Goal: Task Accomplishment & Management: Manage account settings

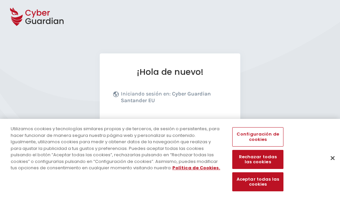
scroll to position [82, 0]
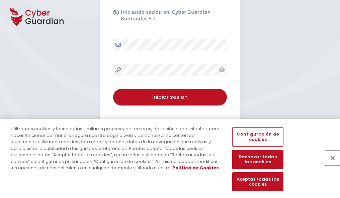
click at [329, 165] on button "Cerrar" at bounding box center [332, 158] width 15 height 15
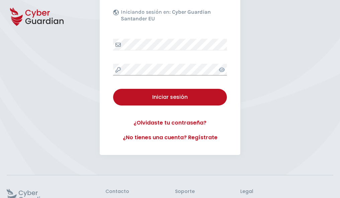
scroll to position [130, 0]
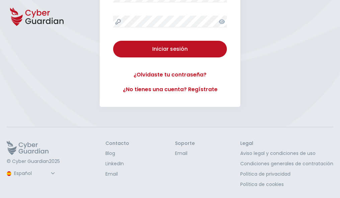
click at [113, 41] on button "Iniciar sesión" at bounding box center [170, 49] width 114 height 17
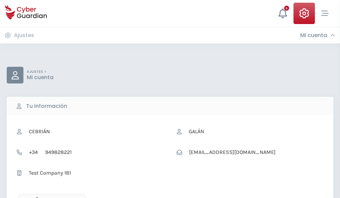
click at [35, 198] on icon "button" at bounding box center [35, 200] width 6 height 6
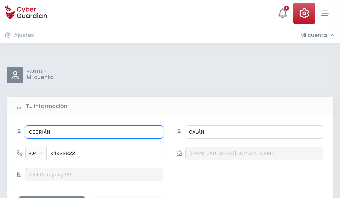
click at [94, 132] on input "CEBRIÁN" at bounding box center [94, 131] width 138 height 13
type input "C"
type input "Rita"
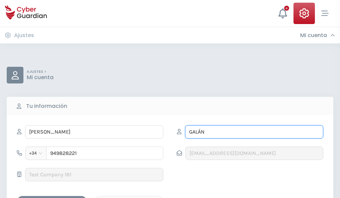
click at [254, 132] on input "GALÁN" at bounding box center [254, 131] width 138 height 13
type input "G"
type input "Perea"
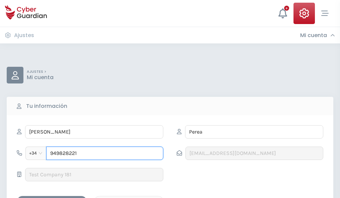
click at [105, 154] on input "949828221" at bounding box center [104, 153] width 117 height 13
type input "9"
type input "943359021"
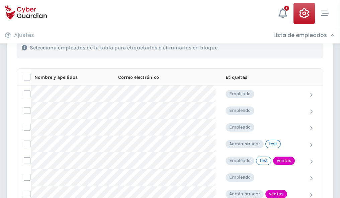
scroll to position [303, 0]
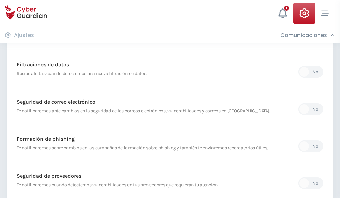
scroll to position [352, 0]
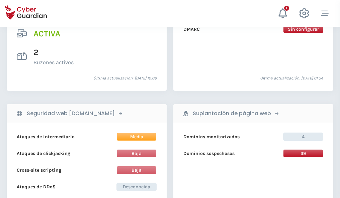
scroll to position [680, 0]
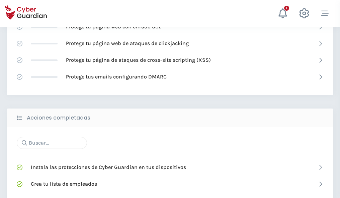
scroll to position [446, 0]
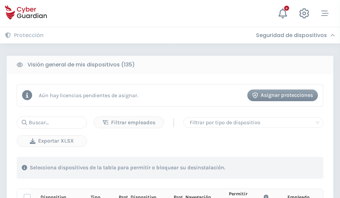
scroll to position [591, 0]
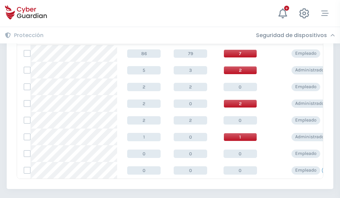
scroll to position [310, 0]
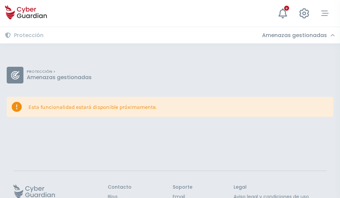
scroll to position [43, 0]
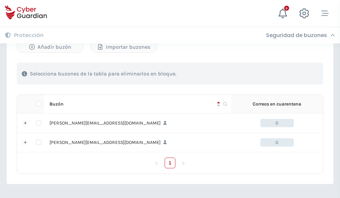
scroll to position [291, 0]
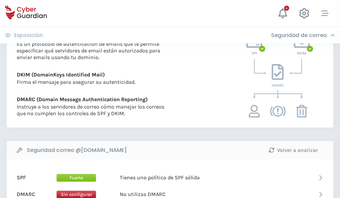
scroll to position [361, 0]
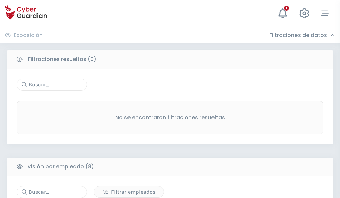
scroll to position [570, 0]
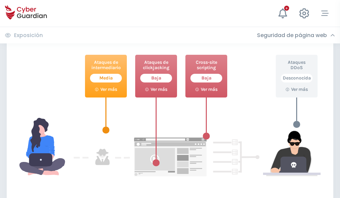
scroll to position [364, 0]
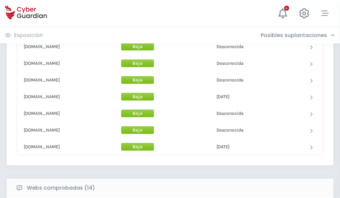
scroll to position [652, 0]
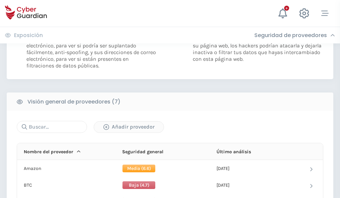
scroll to position [448, 0]
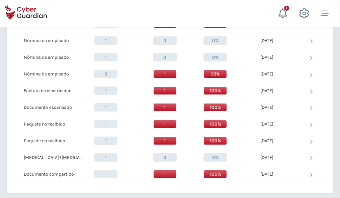
scroll to position [694, 0]
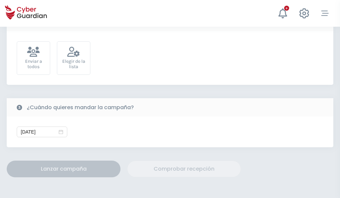
scroll to position [245, 0]
